Goal: Use online tool/utility: Utilize a website feature to perform a specific function

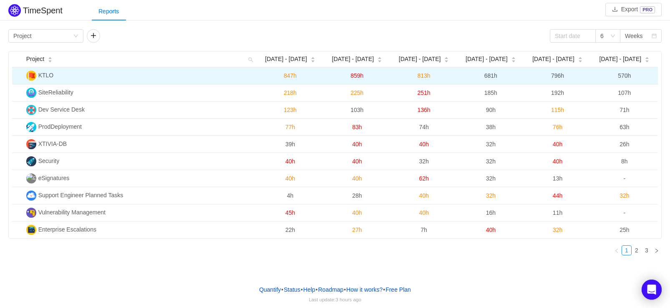
click at [51, 74] on span "KTLO" at bounding box center [45, 75] width 15 height 7
click at [29, 74] on img at bounding box center [31, 76] width 10 height 10
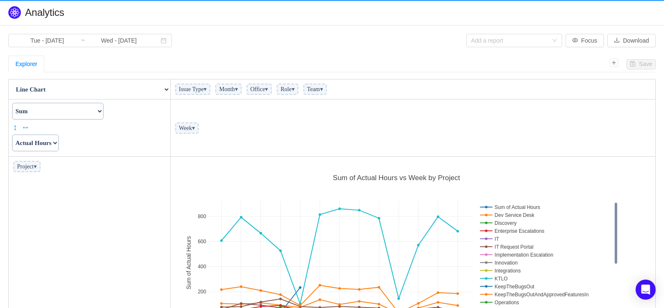
scroll to position [199, 480]
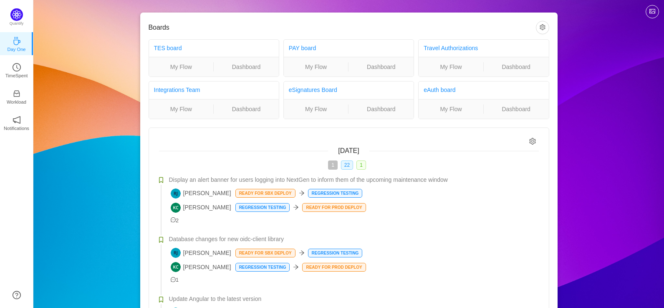
click at [20, 46] on p "Day One" at bounding box center [16, 50] width 18 height 8
click at [18, 17] on img at bounding box center [16, 14] width 13 height 13
click at [13, 74] on p "TimeSpent" at bounding box center [16, 76] width 23 height 8
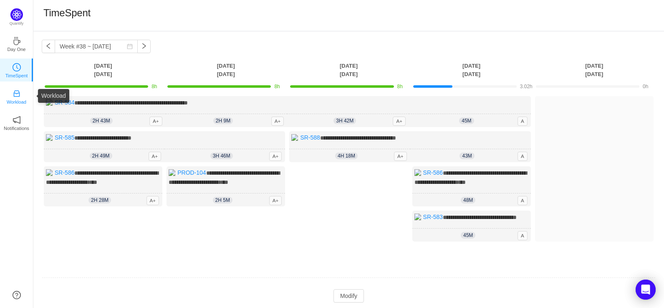
click at [18, 94] on icon "icon: inbox" at bounding box center [17, 93] width 8 height 8
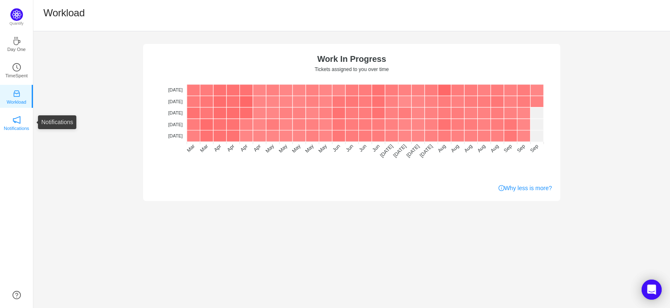
click at [21, 120] on link "Notifications" at bounding box center [17, 122] width 8 height 8
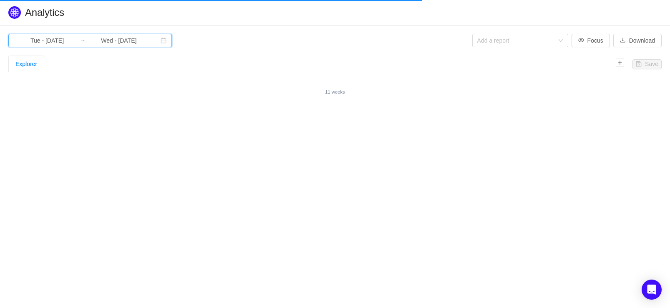
click at [161, 41] on icon "icon: calendar" at bounding box center [164, 41] width 6 height 6
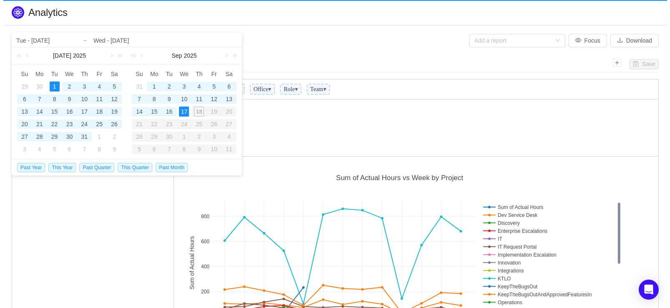
scroll to position [199, 480]
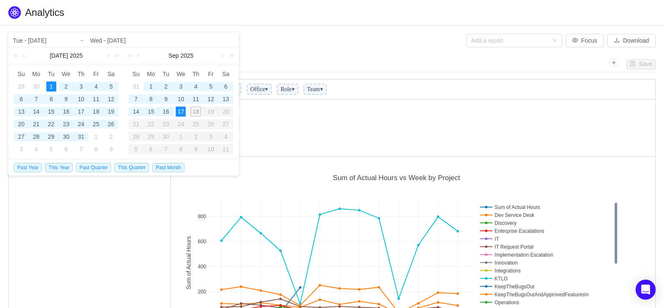
click at [149, 101] on div "8" at bounding box center [151, 99] width 10 height 10
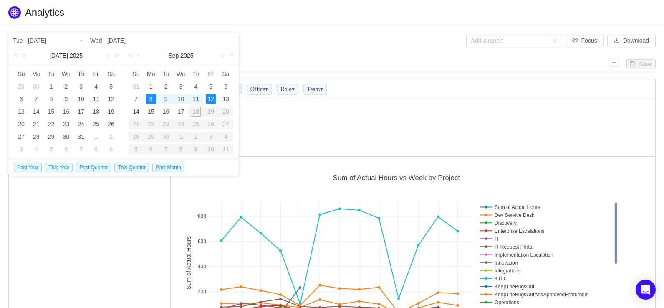
click at [210, 101] on div "12" at bounding box center [211, 99] width 10 height 10
type input "Mon - Sep 08, 2025"
type input "Fri - Sep 12, 2025"
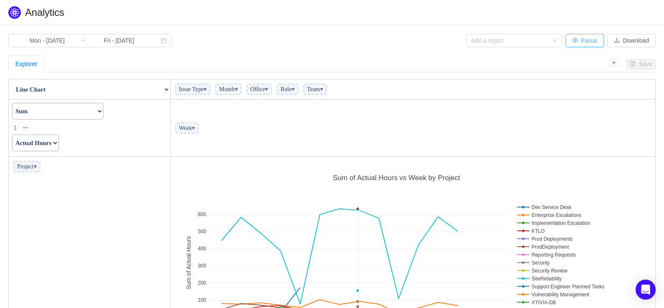
click at [587, 41] on button "Focus" at bounding box center [585, 40] width 38 height 13
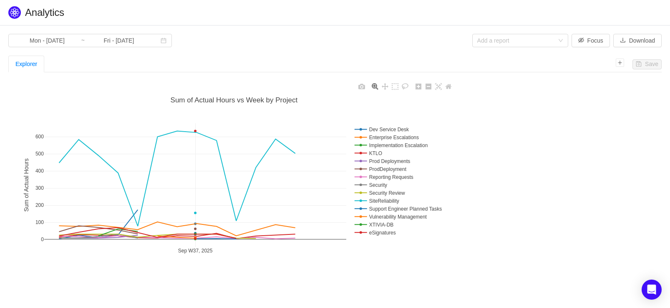
click at [359, 152] on rect at bounding box center [402, 153] width 98 height 8
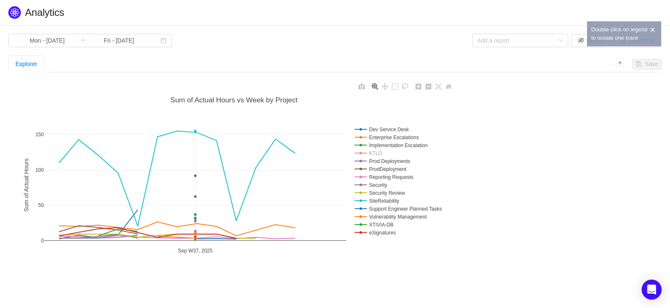
click at [376, 153] on rect at bounding box center [402, 153] width 98 height 8
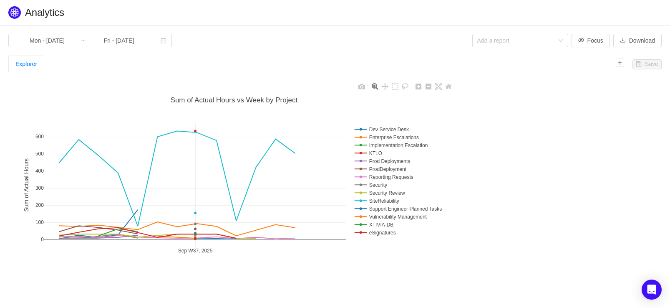
click at [358, 154] on rect at bounding box center [402, 153] width 98 height 8
click at [373, 154] on rect at bounding box center [402, 153] width 98 height 8
click at [560, 40] on icon "icon: down" at bounding box center [561, 40] width 5 height 5
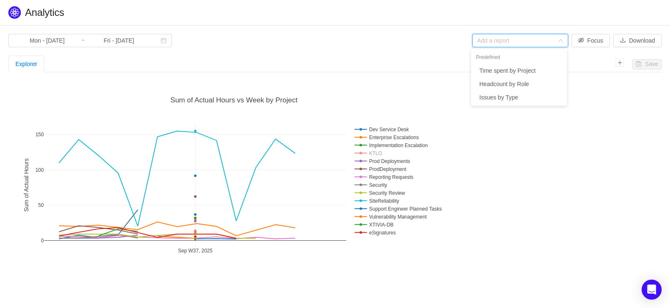
click at [234, 65] on div "Explorer" at bounding box center [312, 64] width 608 height 17
